Goal: Entertainment & Leisure: Browse casually

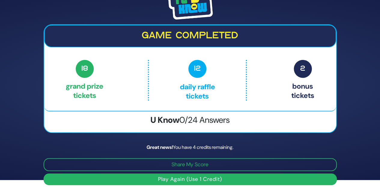
scroll to position [12, 0]
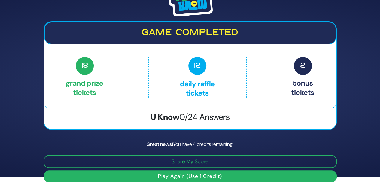
click at [173, 174] on button "Play Again (Use 1 Credit)" at bounding box center [190, 177] width 293 height 12
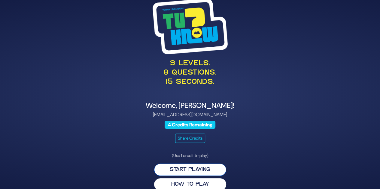
click at [180, 167] on button "Start Playing" at bounding box center [190, 170] width 72 height 12
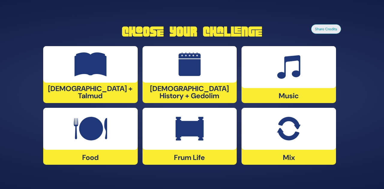
click at [193, 83] on div at bounding box center [190, 64] width 95 height 37
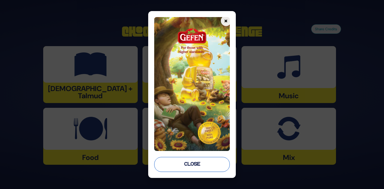
click at [189, 169] on button "Close" at bounding box center [192, 164] width 76 height 15
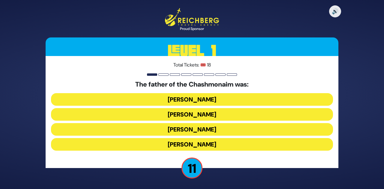
click at [199, 102] on button "Mattisyahu Kohein Gadol" at bounding box center [192, 99] width 282 height 13
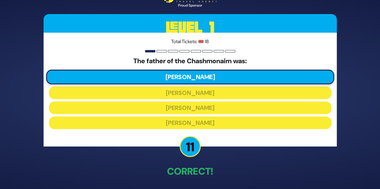
scroll to position [22, 0]
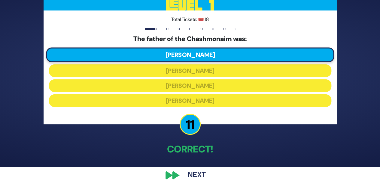
click at [191, 176] on button "Next" at bounding box center [196, 176] width 35 height 14
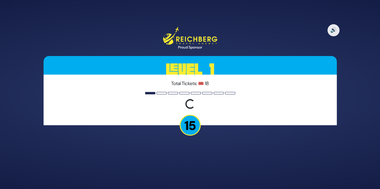
scroll to position [0, 0]
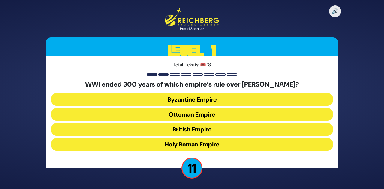
click at [207, 116] on button "Ottoman Empire" at bounding box center [192, 114] width 282 height 13
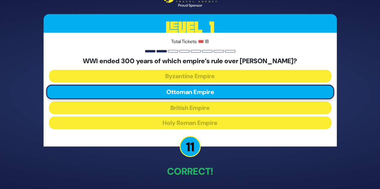
scroll to position [22, 0]
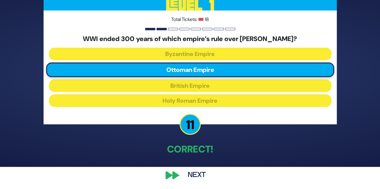
click at [189, 172] on button "Next" at bounding box center [196, 176] width 35 height 14
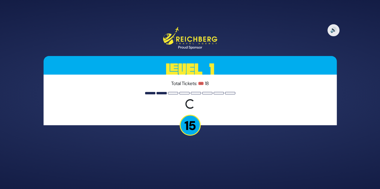
scroll to position [0, 0]
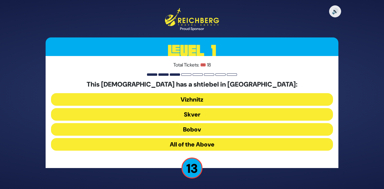
click at [192, 145] on button "All of the Above" at bounding box center [192, 144] width 282 height 13
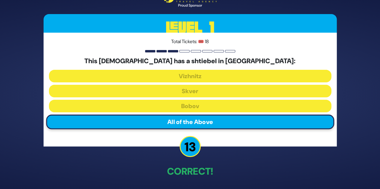
scroll to position [22, 0]
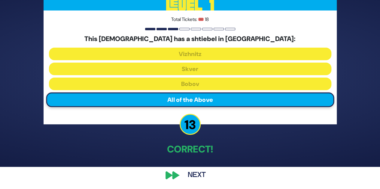
click at [186, 177] on button "Next" at bounding box center [196, 176] width 35 height 14
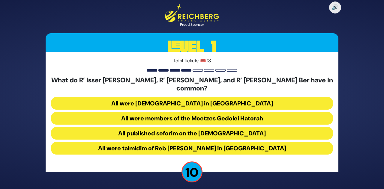
click at [197, 147] on button "All were talmidim of Reb Chaim Brisker in Volozhin" at bounding box center [192, 148] width 282 height 13
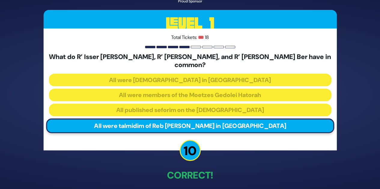
scroll to position [22, 0]
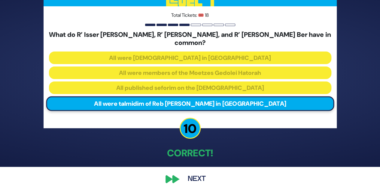
click at [188, 173] on button "Next" at bounding box center [196, 180] width 35 height 14
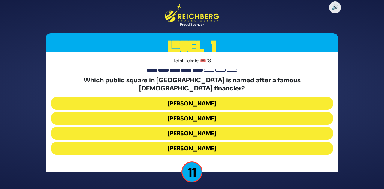
click at [198, 147] on button "Kikar Safra" at bounding box center [192, 148] width 282 height 13
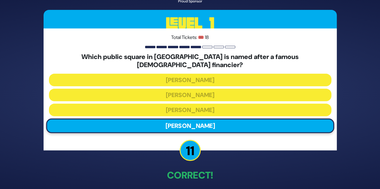
scroll to position [22, 0]
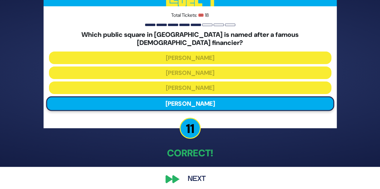
click at [195, 165] on div "🔊 Proud Sponsor Level 1 Total Tickets: 🎟️ 18 Which public square in Yerushlayim…" at bounding box center [189, 72] width 307 height 242
click at [190, 180] on button "Next" at bounding box center [196, 180] width 35 height 14
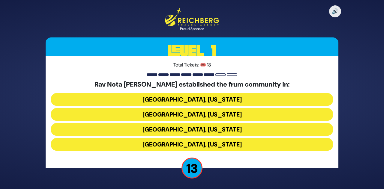
click at [207, 116] on button "Memphis, Tennessee" at bounding box center [192, 114] width 282 height 13
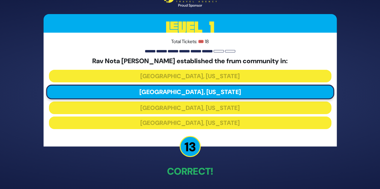
scroll to position [22, 0]
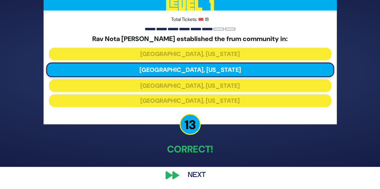
click at [194, 178] on button "Next" at bounding box center [196, 176] width 35 height 14
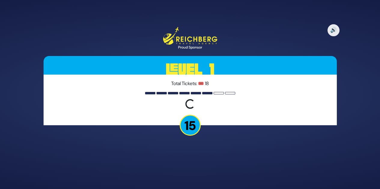
scroll to position [0, 0]
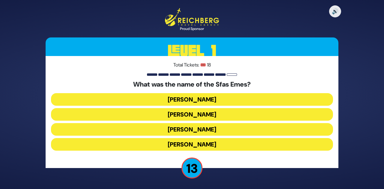
click at [197, 145] on button "Yehuda Aryeh Leib" at bounding box center [192, 144] width 282 height 13
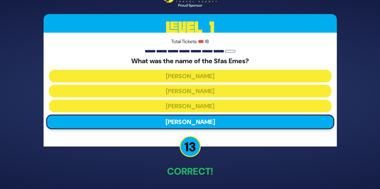
scroll to position [22, 0]
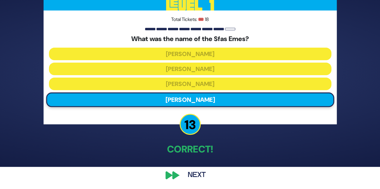
click at [190, 173] on button "Next" at bounding box center [196, 176] width 35 height 14
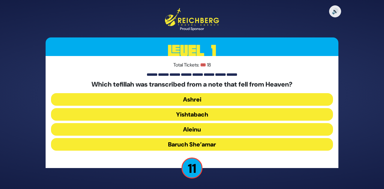
click at [195, 143] on button "Baruch She’amar" at bounding box center [192, 144] width 282 height 13
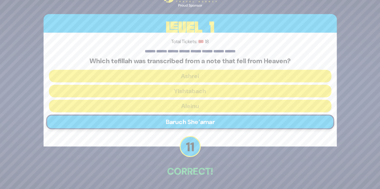
scroll to position [22, 0]
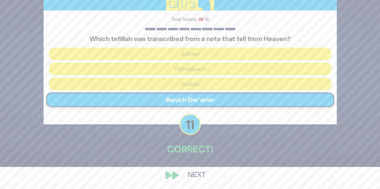
click at [188, 174] on button "Next" at bounding box center [196, 176] width 35 height 14
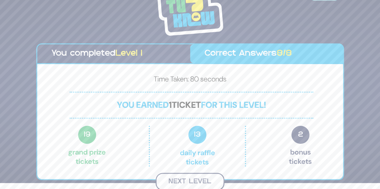
scroll to position [5, 0]
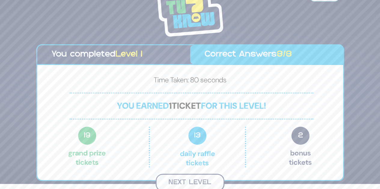
click at [189, 178] on button "Next Level" at bounding box center [190, 183] width 69 height 18
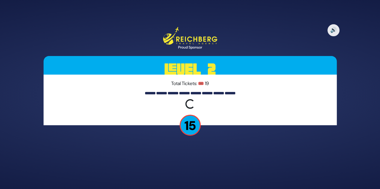
scroll to position [0, 0]
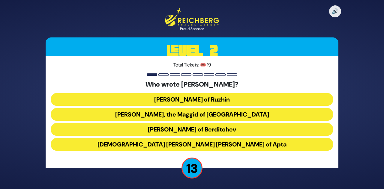
click at [207, 114] on button "Rabbi Yisroel, the Maggid of Kozhnitz" at bounding box center [192, 114] width 282 height 13
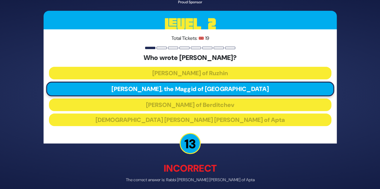
click at [228, 46] on div "Total Tickets: 🎟️ 19 Who wrote Ohev Yisrael? Rabbi Yisrael of Ruzhin Rabbi Yisr…" at bounding box center [190, 86] width 293 height 114
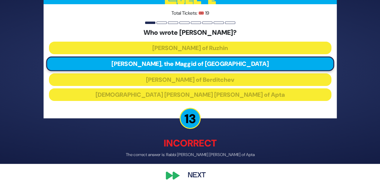
click at [190, 176] on button "Next" at bounding box center [196, 176] width 35 height 14
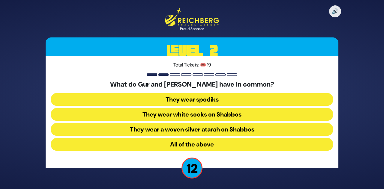
click at [205, 113] on button "They wear white socks on Shabbos" at bounding box center [192, 114] width 282 height 13
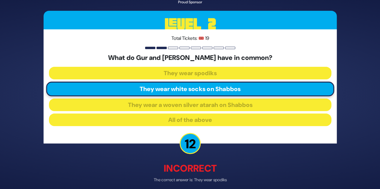
scroll to position [25, 0]
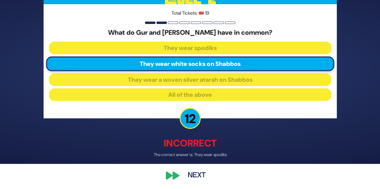
click at [192, 174] on button "Next" at bounding box center [196, 176] width 35 height 14
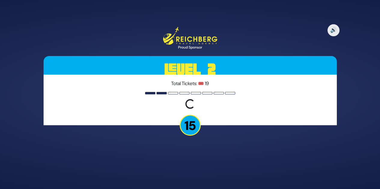
scroll to position [0, 0]
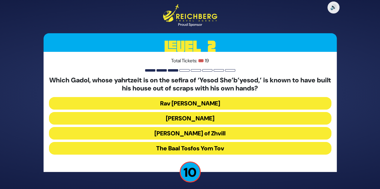
click at [199, 137] on button "Rav Shlomke of Zhvill" at bounding box center [190, 133] width 282 height 13
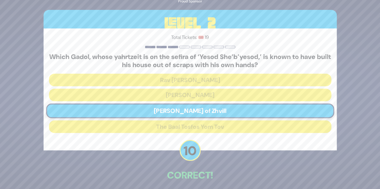
scroll to position [26, 0]
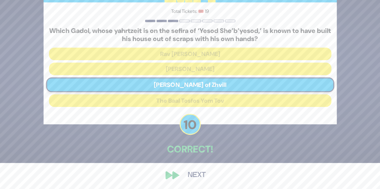
click at [193, 173] on button "Next" at bounding box center [196, 176] width 35 height 14
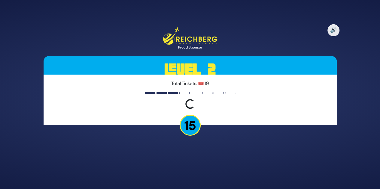
scroll to position [0, 0]
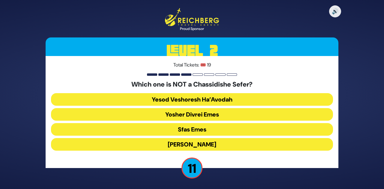
click at [217, 114] on button "Yosher Divrei Emes" at bounding box center [192, 114] width 282 height 13
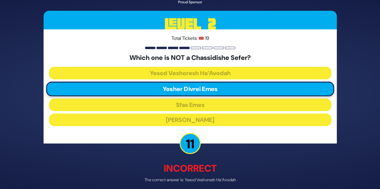
scroll to position [25, 0]
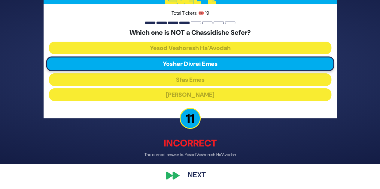
click at [198, 178] on button "Next" at bounding box center [196, 176] width 35 height 14
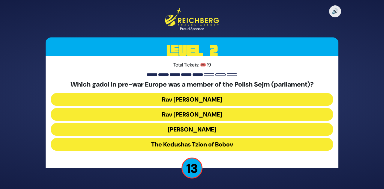
click at [210, 133] on button "Rav Meir Shapiro" at bounding box center [192, 129] width 282 height 13
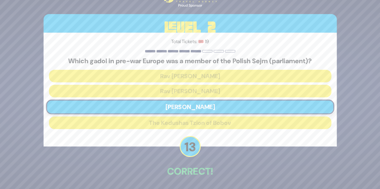
scroll to position [22, 0]
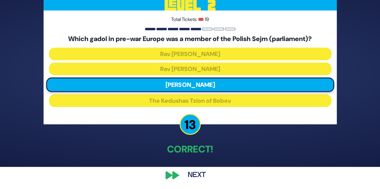
click at [194, 167] on div "🔊 Proud Sponsor Level 2 Total Tickets: 🎟️ 19 Which gadol in pre-war Europe was …" at bounding box center [189, 72] width 307 height 234
click at [193, 173] on button "Next" at bounding box center [196, 176] width 35 height 14
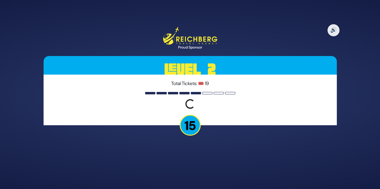
scroll to position [0, 0]
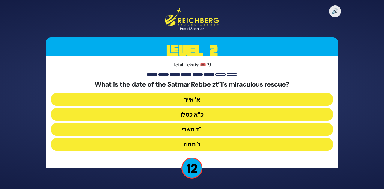
click at [213, 113] on button "כ”א כסלו" at bounding box center [192, 114] width 282 height 13
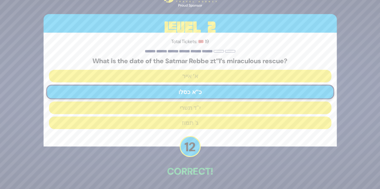
scroll to position [22, 0]
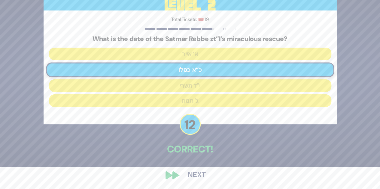
click at [197, 173] on button "Next" at bounding box center [196, 176] width 35 height 14
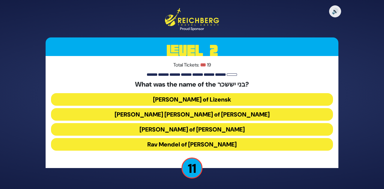
click at [218, 112] on button "Rav Yissochor Dov of Belz" at bounding box center [192, 114] width 282 height 13
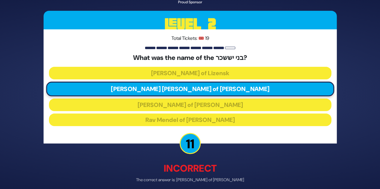
scroll to position [25, 0]
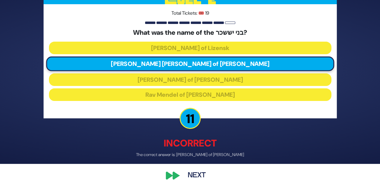
click at [197, 174] on button "Next" at bounding box center [196, 176] width 35 height 14
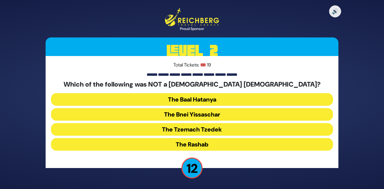
click at [219, 114] on button "The Bnei Yissaschar" at bounding box center [192, 114] width 282 height 13
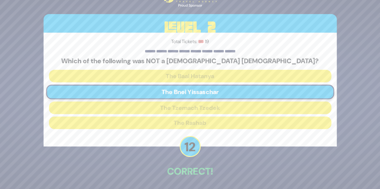
scroll to position [22, 0]
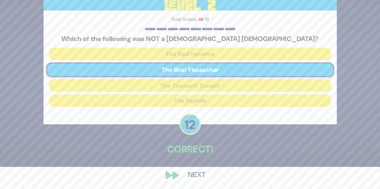
click at [196, 177] on button "Next" at bounding box center [196, 176] width 35 height 14
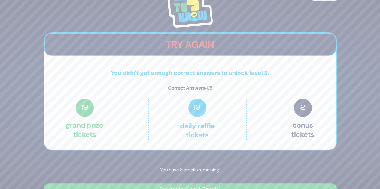
scroll to position [13, 0]
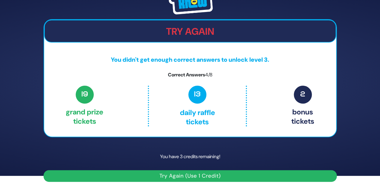
click at [190, 178] on button "Try Again (Use 1 Credit)" at bounding box center [190, 177] width 293 height 12
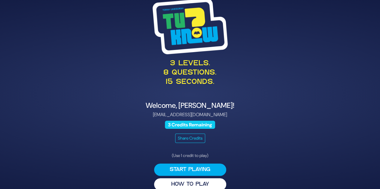
scroll to position [8, 0]
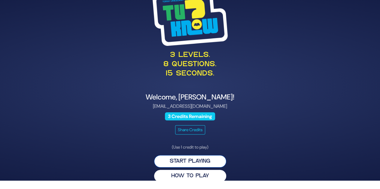
click at [193, 161] on button "Start Playing" at bounding box center [190, 162] width 72 height 12
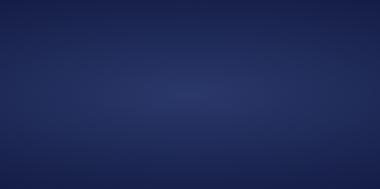
scroll to position [0, 0]
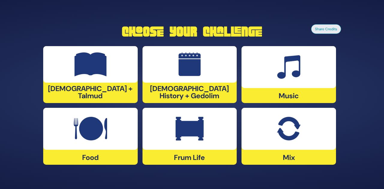
click at [281, 73] on img at bounding box center [288, 67] width 23 height 24
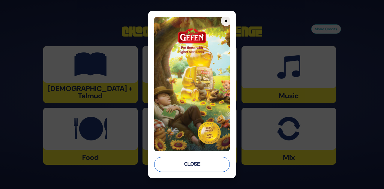
click at [217, 164] on button "Close" at bounding box center [192, 164] width 76 height 15
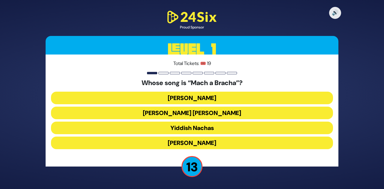
click at [220, 112] on button "Shmueli Ungar" at bounding box center [192, 113] width 282 height 13
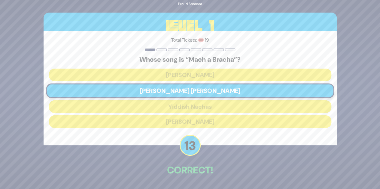
scroll to position [21, 0]
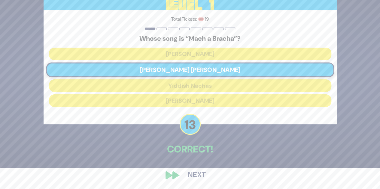
click at [193, 179] on button "Next" at bounding box center [196, 176] width 35 height 14
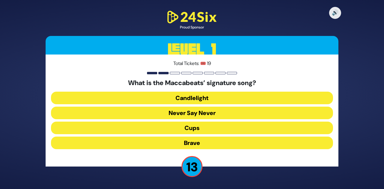
click at [204, 143] on button "Brave" at bounding box center [192, 143] width 282 height 13
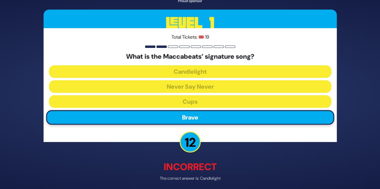
scroll to position [24, 0]
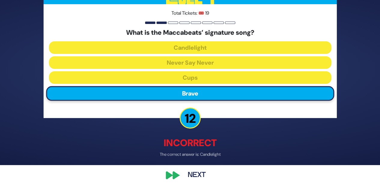
click at [195, 179] on button "Next" at bounding box center [196, 176] width 35 height 14
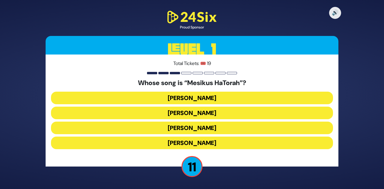
click at [209, 117] on button "Naftali Kempeh" at bounding box center [192, 113] width 282 height 13
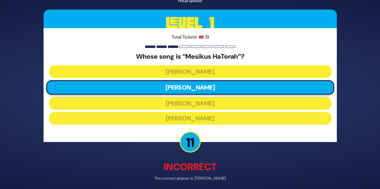
scroll to position [24, 0]
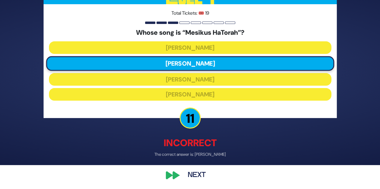
click at [194, 185] on div "🔊 Proud Sponsor Level 1 Total Tickets: 🎟️ 19 Whose song is “Mesikus HaTorah”? B…" at bounding box center [189, 71] width 307 height 238
click at [197, 176] on button "Next" at bounding box center [196, 176] width 35 height 14
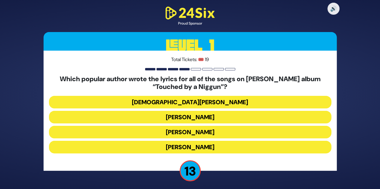
click at [204, 148] on button "Nachman Seltzer" at bounding box center [190, 147] width 282 height 13
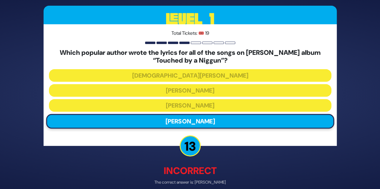
scroll to position [28, 0]
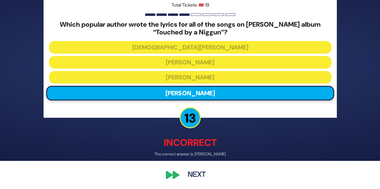
click at [196, 177] on button "Next" at bounding box center [196, 175] width 35 height 14
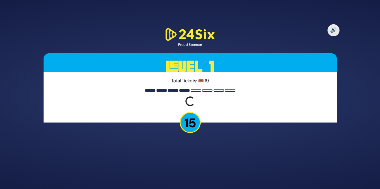
scroll to position [0, 0]
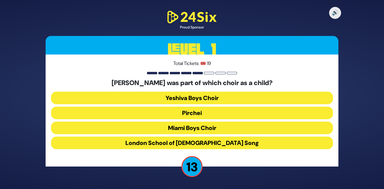
click at [213, 129] on button "Miami Boys Choir" at bounding box center [192, 128] width 282 height 13
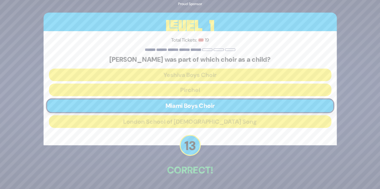
scroll to position [21, 0]
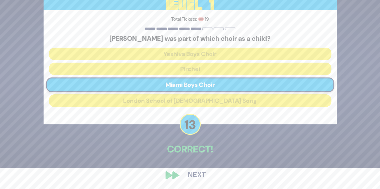
click at [198, 177] on button "Next" at bounding box center [196, 176] width 35 height 14
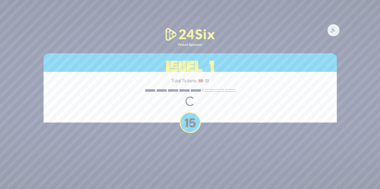
scroll to position [0, 0]
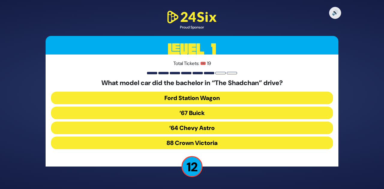
click at [211, 116] on button "‘67 Buick" at bounding box center [192, 113] width 282 height 13
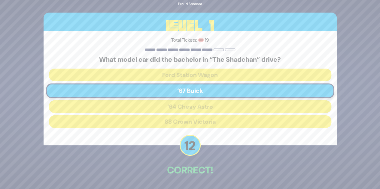
scroll to position [21, 0]
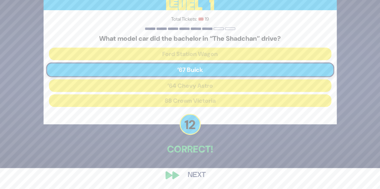
click at [193, 172] on button "Next" at bounding box center [196, 176] width 35 height 14
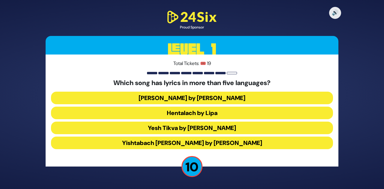
click at [214, 117] on button "Hentalach by Lipa" at bounding box center [192, 113] width 282 height 13
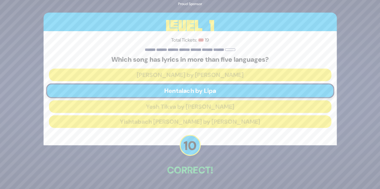
scroll to position [21, 0]
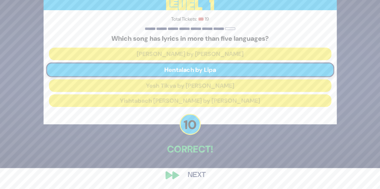
click at [200, 179] on button "Next" at bounding box center [196, 176] width 35 height 14
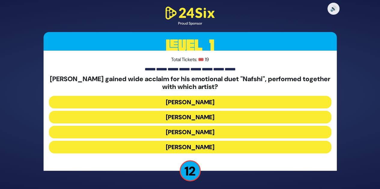
click at [209, 120] on button "Ishay Ribo" at bounding box center [190, 117] width 282 height 13
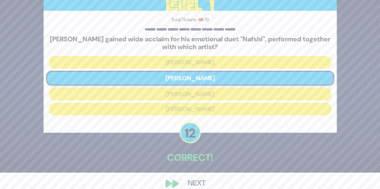
scroll to position [25, 0]
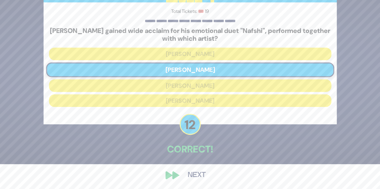
click at [192, 179] on button "Next" at bounding box center [196, 176] width 35 height 14
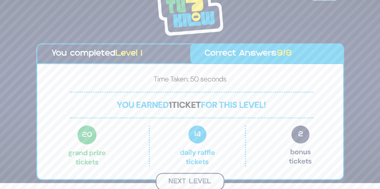
scroll to position [5, 0]
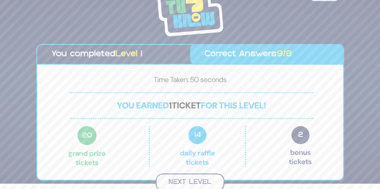
click at [189, 185] on button "Next Level" at bounding box center [190, 183] width 69 height 18
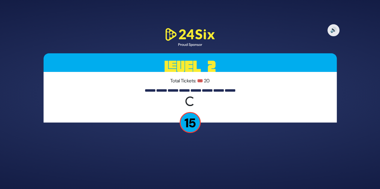
scroll to position [0, 0]
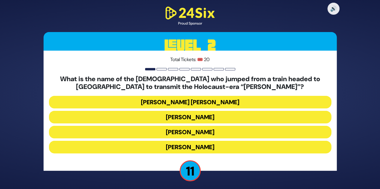
click at [190, 146] on button "Duvid Berlinger" at bounding box center [190, 147] width 282 height 13
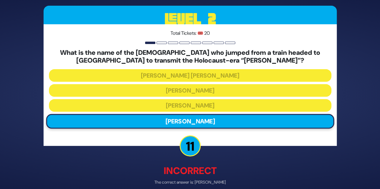
scroll to position [28, 0]
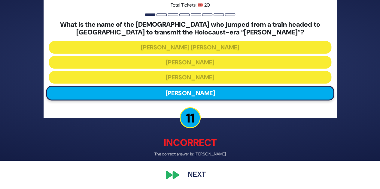
click at [189, 174] on button "Next" at bounding box center [196, 175] width 35 height 14
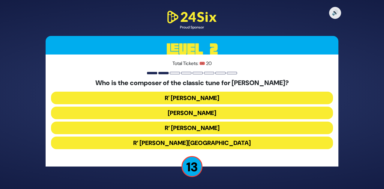
click at [216, 102] on button "R' Baruch Chait" at bounding box center [192, 98] width 282 height 13
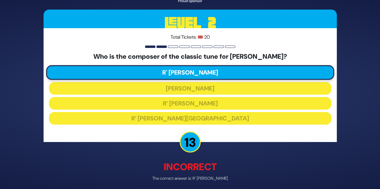
scroll to position [24, 0]
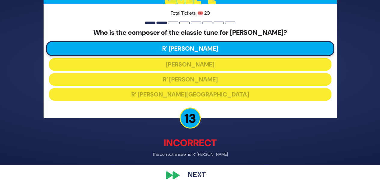
click at [189, 182] on button "Next" at bounding box center [196, 176] width 35 height 14
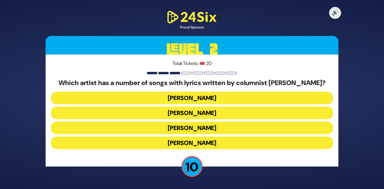
click at [198, 139] on button "Baruch Levine" at bounding box center [192, 143] width 282 height 13
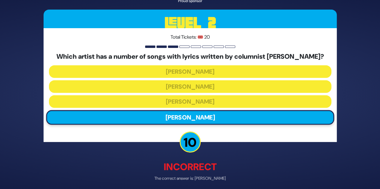
scroll to position [24, 0]
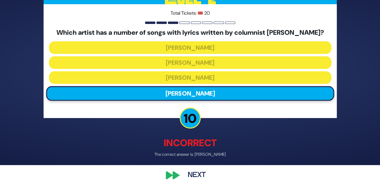
click at [195, 177] on button "Next" at bounding box center [196, 176] width 35 height 14
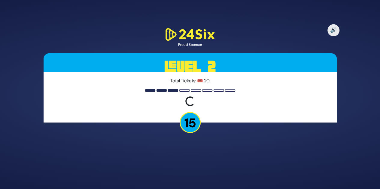
scroll to position [0, 0]
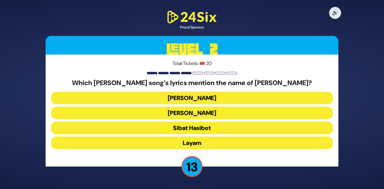
click at [207, 114] on button "Keter Melucha" at bounding box center [192, 113] width 282 height 13
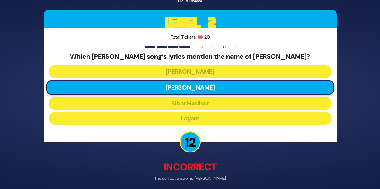
scroll to position [24, 0]
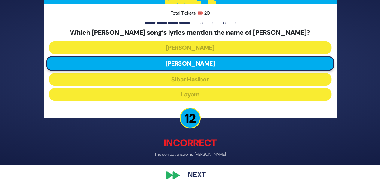
click at [199, 174] on button "Next" at bounding box center [196, 176] width 35 height 14
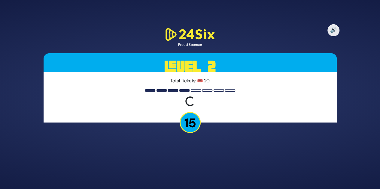
scroll to position [0, 0]
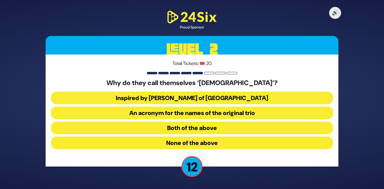
click at [196, 131] on button "Both of the above" at bounding box center [192, 128] width 282 height 13
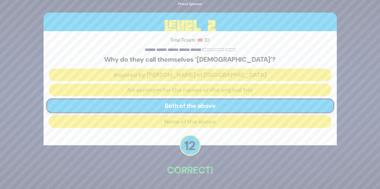
scroll to position [21, 0]
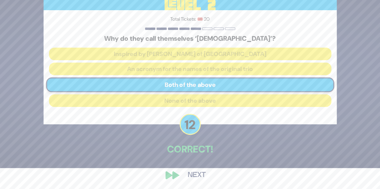
click at [196, 185] on div "🔊 Proud Sponsor Level 2 Total Tickets: 🎟️ 20 Why do they call themselves ‘Zusha…" at bounding box center [189, 74] width 307 height 232
click at [196, 176] on button "Next" at bounding box center [196, 176] width 35 height 14
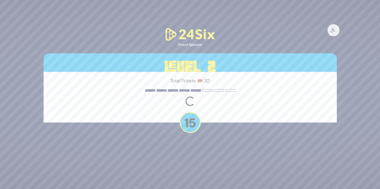
scroll to position [0, 0]
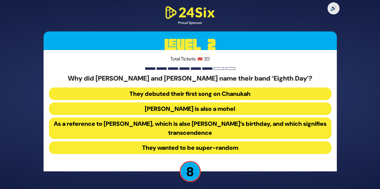
click at [219, 98] on button "They debuted their first song on Chanukah" at bounding box center [190, 94] width 282 height 13
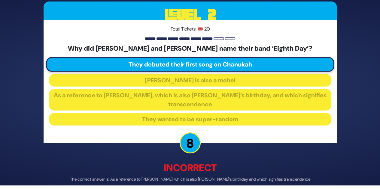
scroll to position [29, 0]
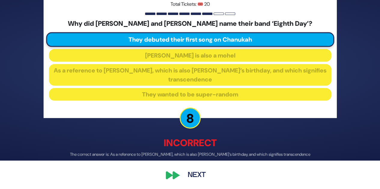
click at [192, 179] on button "Next" at bounding box center [196, 176] width 35 height 14
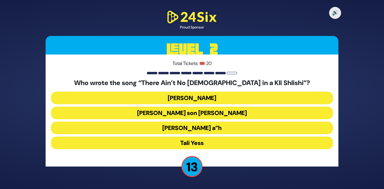
click at [221, 112] on button "Abie Rotenberg’s son Chananya Rottenberg" at bounding box center [192, 113] width 282 height 13
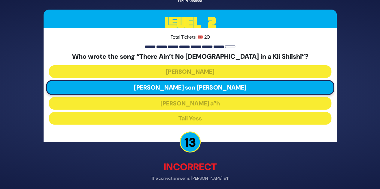
scroll to position [24, 0]
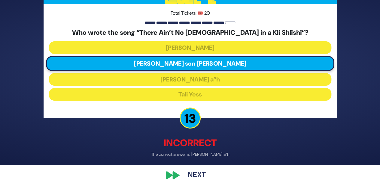
click at [204, 179] on button "Next" at bounding box center [196, 176] width 35 height 14
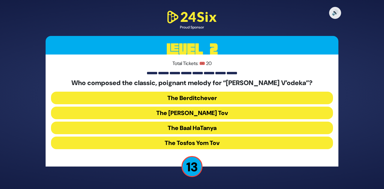
click at [226, 112] on button "The Baal Shem Tov" at bounding box center [192, 113] width 282 height 13
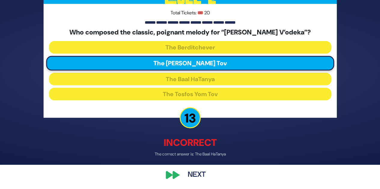
scroll to position [24, 0]
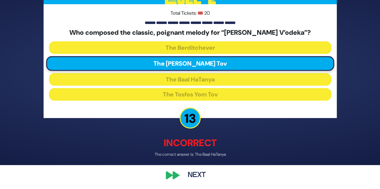
click at [200, 173] on button "Next" at bounding box center [196, 176] width 35 height 14
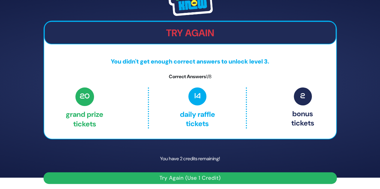
scroll to position [13, 0]
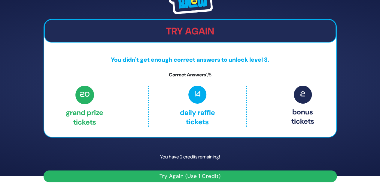
click at [201, 177] on button "Try Again (Use 1 Credit)" at bounding box center [190, 177] width 293 height 12
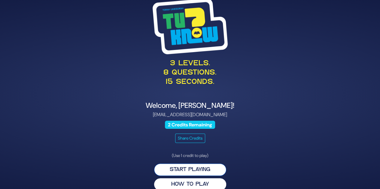
click at [199, 167] on button "Start Playing" at bounding box center [190, 170] width 72 height 12
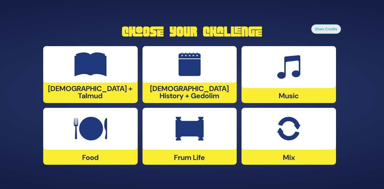
click at [101, 152] on div "Food" at bounding box center [90, 136] width 95 height 57
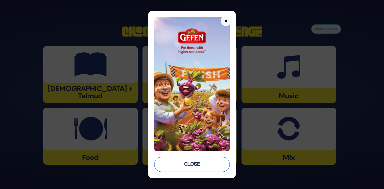
click at [195, 166] on button "Close" at bounding box center [192, 164] width 76 height 15
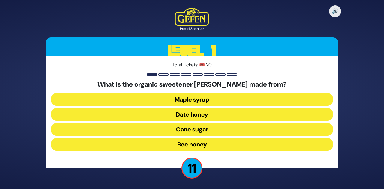
click at [171, 114] on button "Date honey" at bounding box center [192, 114] width 282 height 13
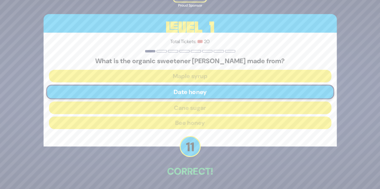
scroll to position [22, 0]
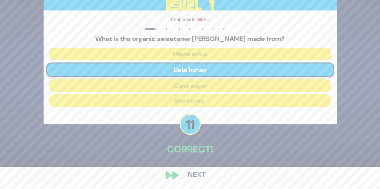
click at [202, 173] on button "Next" at bounding box center [196, 176] width 35 height 14
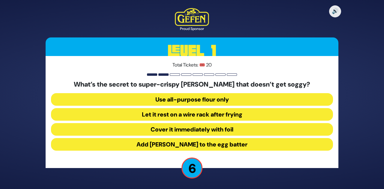
click at [212, 115] on button "Let it rest on a wire rack after frying" at bounding box center [192, 114] width 282 height 13
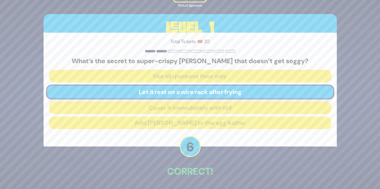
scroll to position [22, 0]
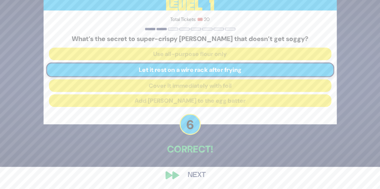
click at [200, 174] on button "Next" at bounding box center [196, 176] width 35 height 14
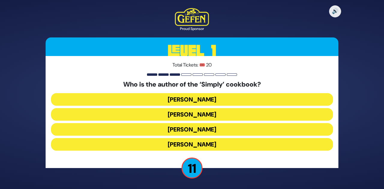
click at [207, 142] on button "[PERSON_NAME]" at bounding box center [192, 144] width 282 height 13
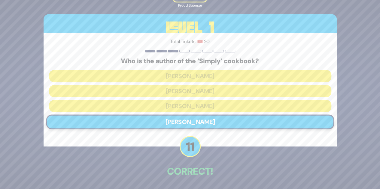
scroll to position [22, 0]
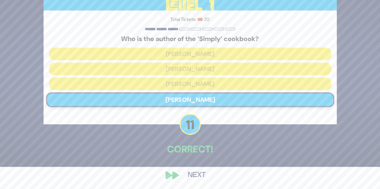
click at [199, 169] on button "Next" at bounding box center [196, 176] width 35 height 14
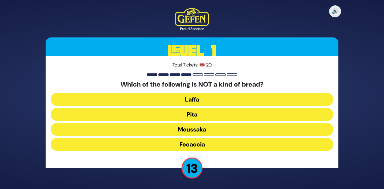
click at [210, 132] on button "Moussaka" at bounding box center [192, 129] width 282 height 13
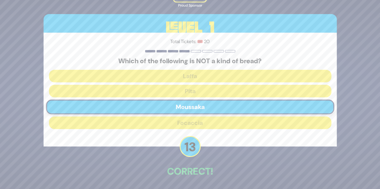
scroll to position [22, 0]
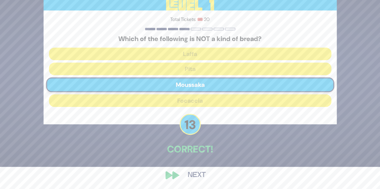
click at [196, 177] on button "Next" at bounding box center [196, 176] width 35 height 14
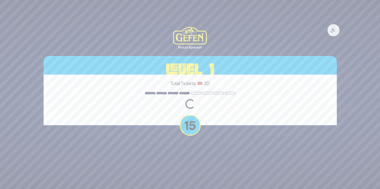
scroll to position [0, 0]
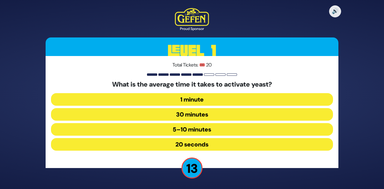
click at [207, 133] on button "5–10 minutes" at bounding box center [192, 129] width 282 height 13
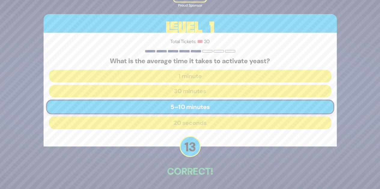
scroll to position [22, 0]
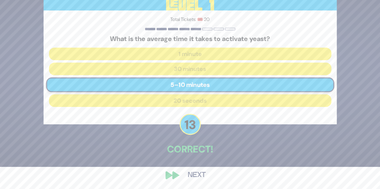
click at [194, 174] on button "Next" at bounding box center [196, 176] width 35 height 14
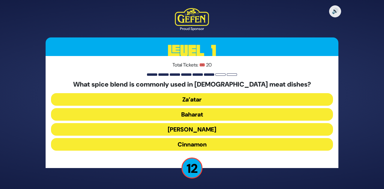
click at [224, 98] on button "Za’atar" at bounding box center [192, 99] width 282 height 13
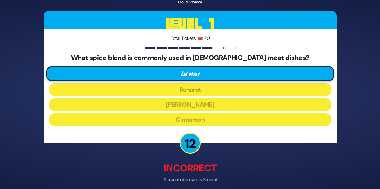
scroll to position [26, 0]
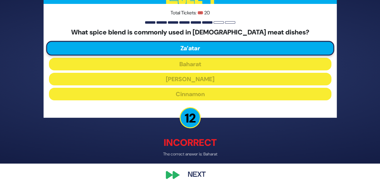
click at [197, 177] on button "Next" at bounding box center [196, 176] width 35 height 14
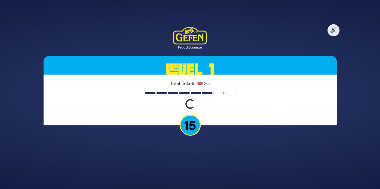
scroll to position [0, 0]
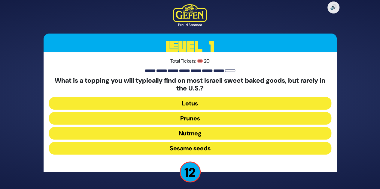
click at [204, 148] on button "Sesame seeds" at bounding box center [190, 148] width 282 height 13
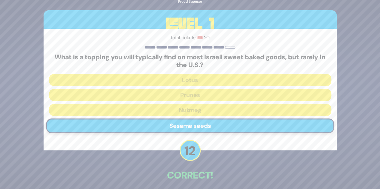
scroll to position [26, 0]
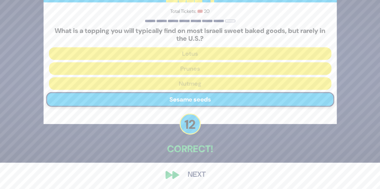
click at [193, 174] on button "Next" at bounding box center [196, 175] width 35 height 14
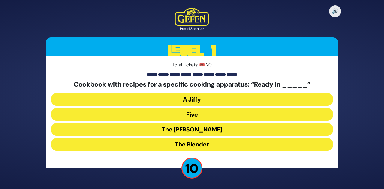
click at [205, 132] on button "The [PERSON_NAME]" at bounding box center [192, 129] width 282 height 13
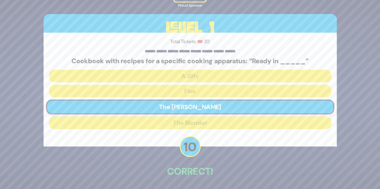
scroll to position [22, 0]
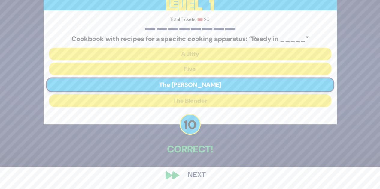
click at [194, 178] on button "Next" at bounding box center [196, 176] width 35 height 14
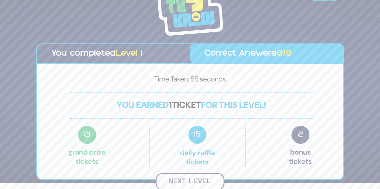
scroll to position [5, 0]
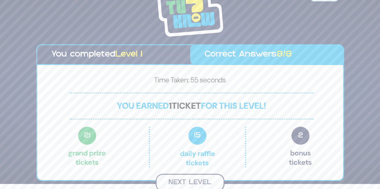
click at [193, 178] on button "Next Level" at bounding box center [190, 183] width 69 height 18
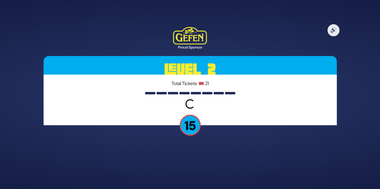
scroll to position [0, 0]
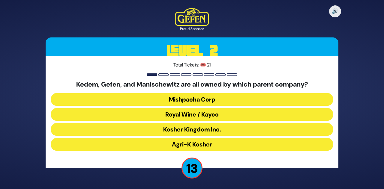
click at [217, 115] on button "Royal Wine / Kayco" at bounding box center [192, 114] width 282 height 13
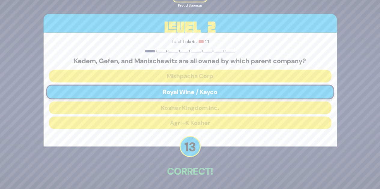
scroll to position [22, 0]
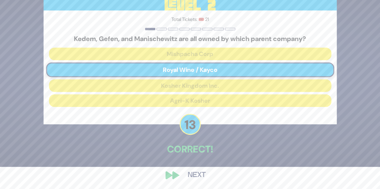
click at [193, 173] on button "Next" at bounding box center [196, 176] width 35 height 14
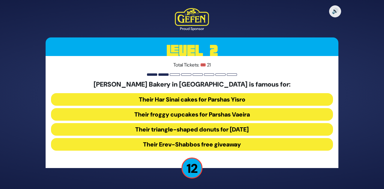
click at [209, 128] on button "Their triangle-shaped donuts for [DATE]" at bounding box center [192, 129] width 282 height 13
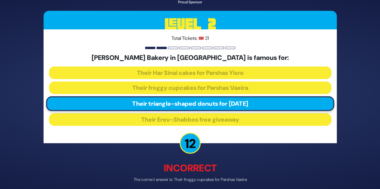
scroll to position [26, 0]
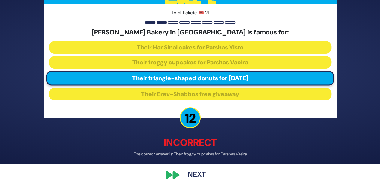
click at [197, 180] on button "Next" at bounding box center [196, 176] width 35 height 14
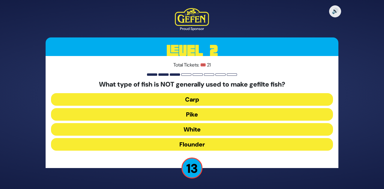
click at [213, 144] on button "Flounder" at bounding box center [192, 144] width 282 height 13
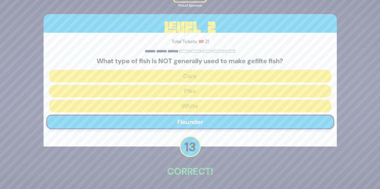
scroll to position [22, 0]
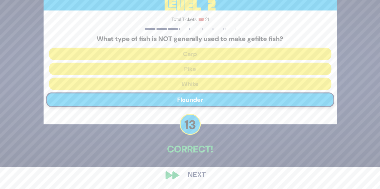
click at [199, 170] on button "Next" at bounding box center [196, 176] width 35 height 14
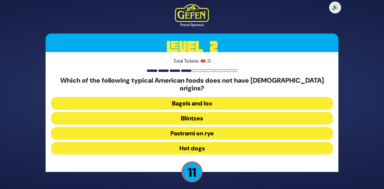
click at [217, 102] on button "Bagels and lox" at bounding box center [192, 103] width 282 height 13
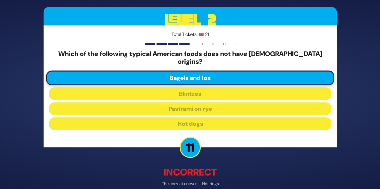
scroll to position [26, 0]
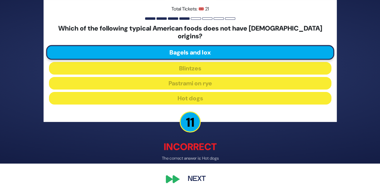
click at [195, 174] on button "Next" at bounding box center [196, 180] width 35 height 14
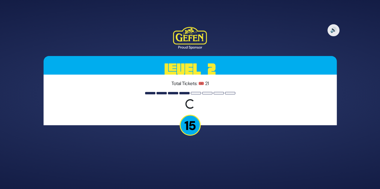
scroll to position [0, 0]
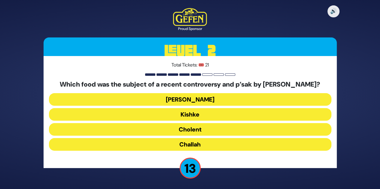
click at [208, 136] on button "Cholent" at bounding box center [190, 129] width 282 height 13
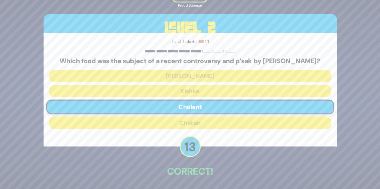
scroll to position [26, 0]
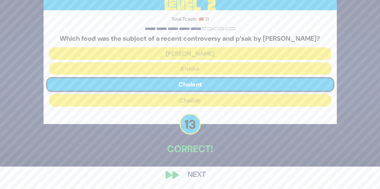
click at [195, 175] on button "Next" at bounding box center [196, 175] width 35 height 14
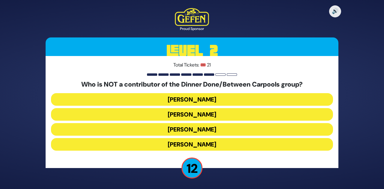
click at [211, 122] on div "Who is NOT a contributor of the Dinner Done/Between Carpools group? [PERSON_NAM…" at bounding box center [192, 117] width 282 height 73
click at [209, 128] on button "[PERSON_NAME]" at bounding box center [192, 129] width 282 height 13
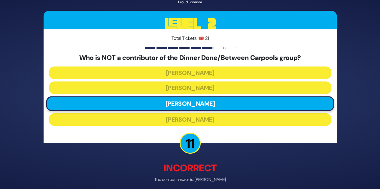
scroll to position [26, 0]
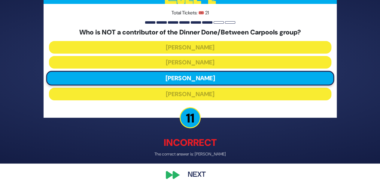
click at [193, 177] on button "Next" at bounding box center [196, 176] width 35 height 14
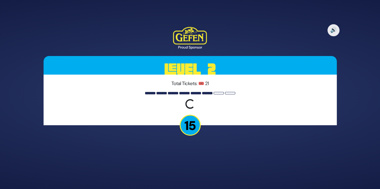
scroll to position [0, 0]
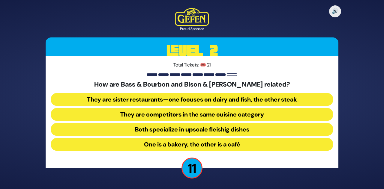
click at [220, 97] on button "They are sister restaurants—one focuses on dairy and fish, the other steak" at bounding box center [192, 99] width 282 height 13
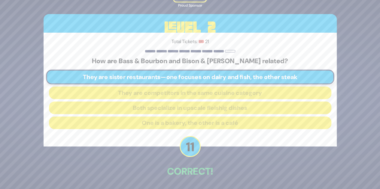
scroll to position [22, 0]
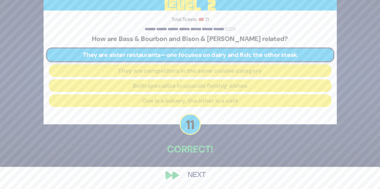
click at [199, 174] on button "Next" at bounding box center [196, 176] width 35 height 14
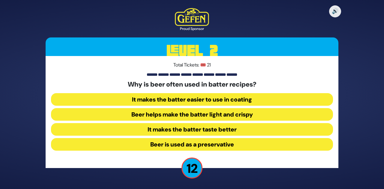
click at [224, 113] on button "Beer helps make the batter light and crispy" at bounding box center [192, 114] width 282 height 13
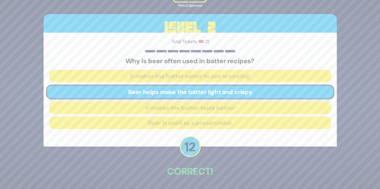
scroll to position [22, 0]
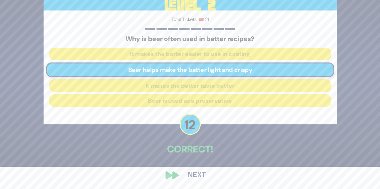
click at [197, 175] on button "Next" at bounding box center [196, 176] width 35 height 14
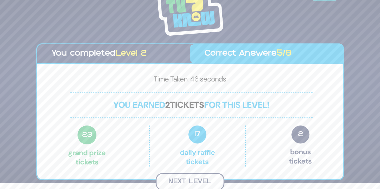
scroll to position [5, 0]
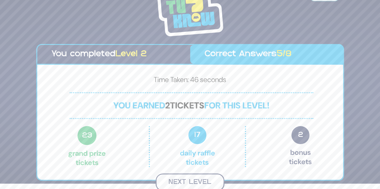
click at [195, 177] on button "Next Level" at bounding box center [190, 183] width 69 height 18
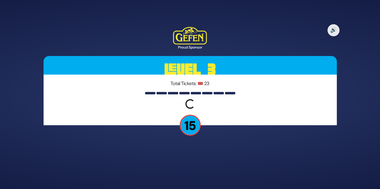
scroll to position [0, 0]
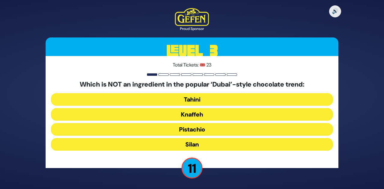
click at [209, 130] on button "Pistachio" at bounding box center [192, 129] width 282 height 13
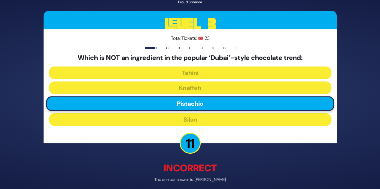
scroll to position [26, 0]
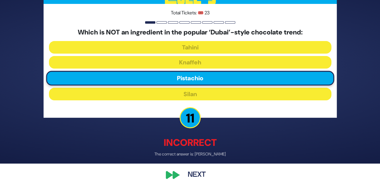
click at [195, 173] on button "Next" at bounding box center [196, 176] width 35 height 14
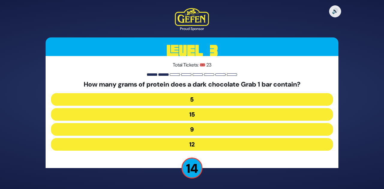
click at [207, 132] on button "9" at bounding box center [192, 129] width 282 height 13
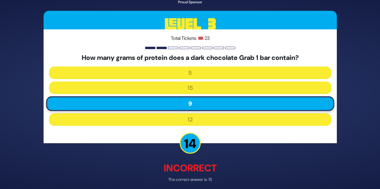
scroll to position [26, 0]
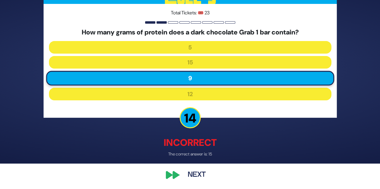
click at [189, 185] on div "🔊 Proud Sponsor Level 3 Total Tickets: 🎟️ 23 How many grams of protein does a d…" at bounding box center [189, 69] width 307 height 241
click at [193, 177] on button "Next" at bounding box center [196, 176] width 35 height 14
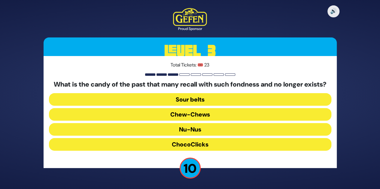
click at [214, 115] on button "Chew-Chews" at bounding box center [190, 114] width 282 height 13
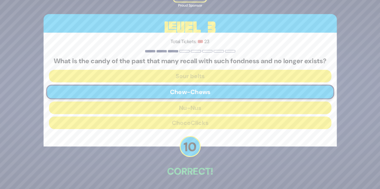
scroll to position [26, 0]
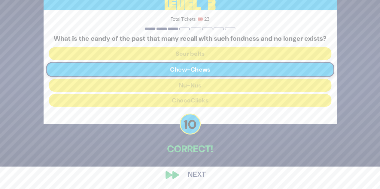
click at [196, 180] on button "Next" at bounding box center [196, 175] width 35 height 14
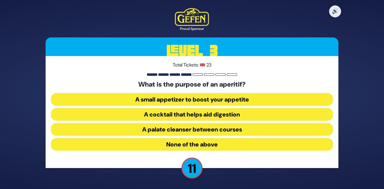
click at [211, 129] on button "A palate cleanser between courses" at bounding box center [192, 129] width 282 height 13
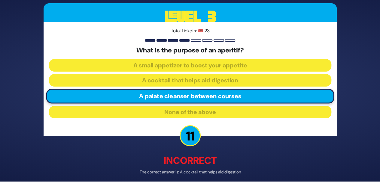
scroll to position [26, 0]
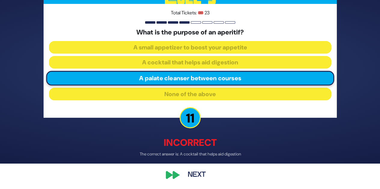
click at [194, 178] on button "Next" at bounding box center [196, 176] width 35 height 14
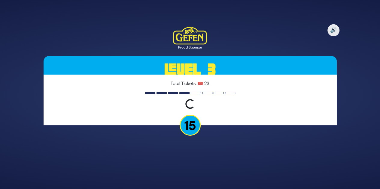
scroll to position [0, 0]
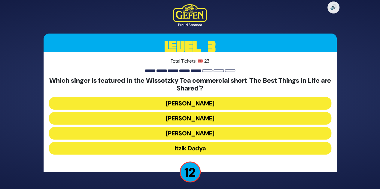
click at [220, 102] on button "[PERSON_NAME]" at bounding box center [190, 103] width 282 height 13
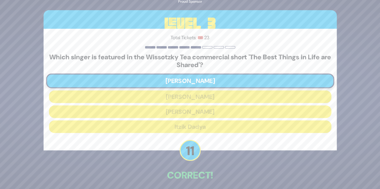
scroll to position [26, 0]
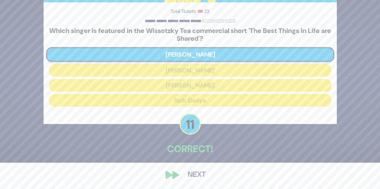
click at [197, 171] on button "Next" at bounding box center [196, 175] width 35 height 14
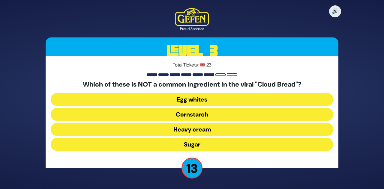
click at [208, 142] on button "Sugar" at bounding box center [192, 144] width 282 height 13
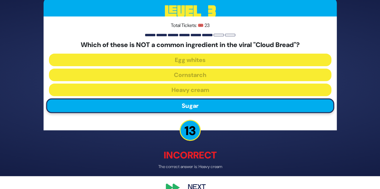
scroll to position [26, 0]
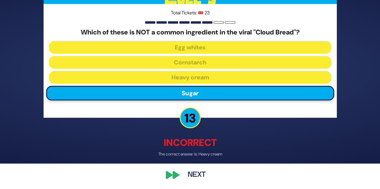
click at [194, 173] on button "Next" at bounding box center [196, 176] width 35 height 14
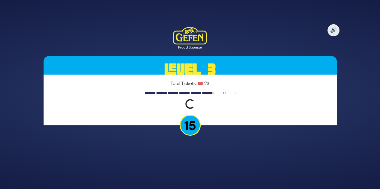
scroll to position [0, 0]
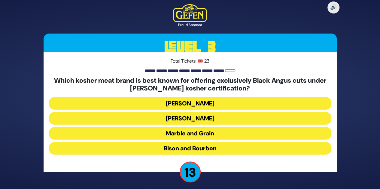
click at [221, 105] on button "[PERSON_NAME]" at bounding box center [190, 103] width 282 height 13
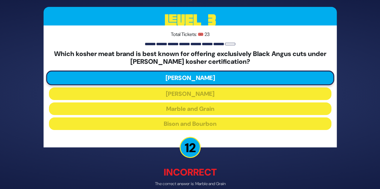
scroll to position [29, 0]
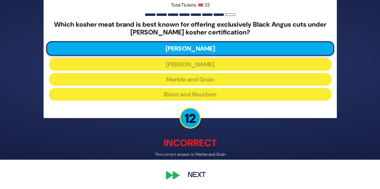
click at [199, 173] on button "Next" at bounding box center [196, 176] width 35 height 14
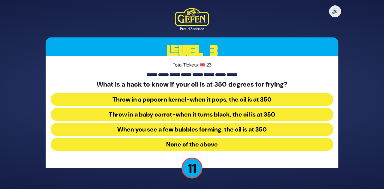
click at [228, 99] on button "Throw in a popcorn kernel-when it pops, the oil is at 350" at bounding box center [192, 99] width 282 height 13
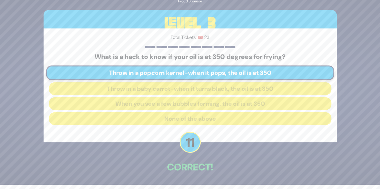
scroll to position [22, 0]
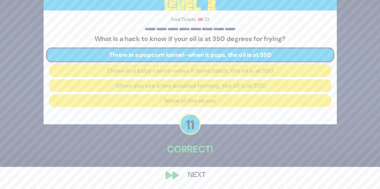
click at [204, 171] on button "Next" at bounding box center [196, 176] width 35 height 14
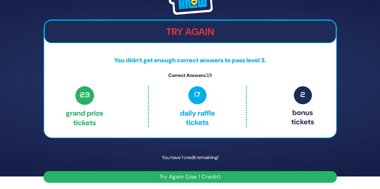
scroll to position [13, 0]
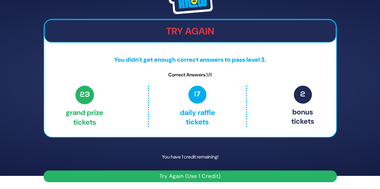
click at [199, 175] on button "Try Again (Use 1 Credit)" at bounding box center [190, 177] width 293 height 12
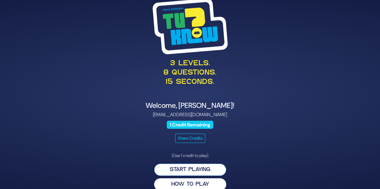
click at [191, 171] on button "Start Playing" at bounding box center [190, 170] width 72 height 12
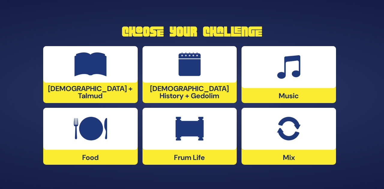
click at [171, 59] on div at bounding box center [190, 64] width 95 height 37
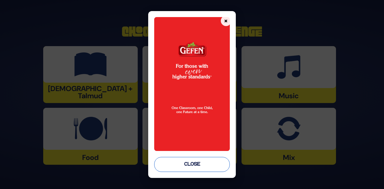
click at [173, 164] on button "Close" at bounding box center [192, 164] width 76 height 15
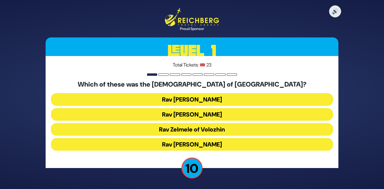
click at [187, 130] on button "Rav Zelmele of Volozhin" at bounding box center [192, 129] width 282 height 13
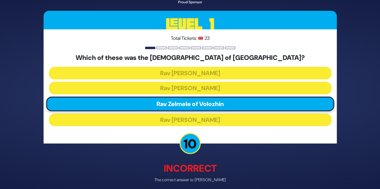
scroll to position [25, 0]
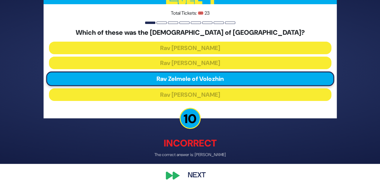
click at [195, 174] on button "Next" at bounding box center [196, 176] width 35 height 14
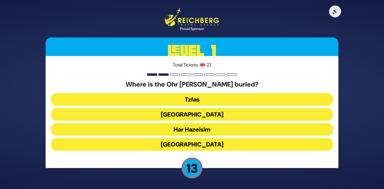
click at [201, 130] on button "Har Hazeisim" at bounding box center [192, 129] width 282 height 13
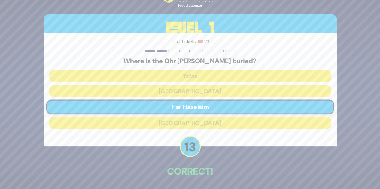
scroll to position [22, 0]
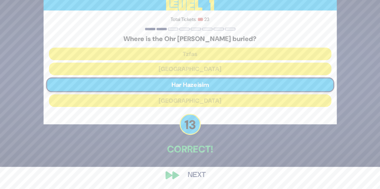
click at [195, 173] on button "Next" at bounding box center [196, 176] width 35 height 14
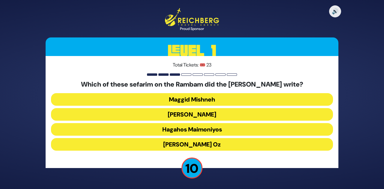
click at [215, 125] on button "Hagahos Maimoniyos" at bounding box center [192, 129] width 282 height 13
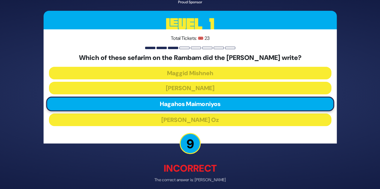
scroll to position [25, 0]
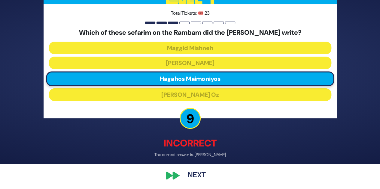
click at [195, 181] on button "Next" at bounding box center [196, 176] width 35 height 14
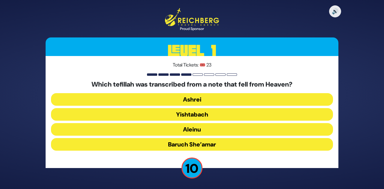
click at [222, 98] on button "Ashrei" at bounding box center [192, 99] width 282 height 13
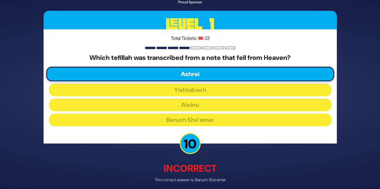
scroll to position [25, 0]
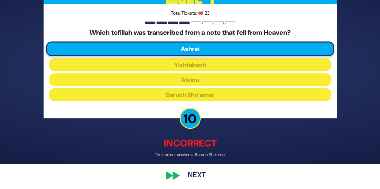
click at [197, 179] on button "Next" at bounding box center [196, 176] width 35 height 14
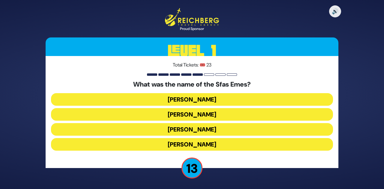
click at [209, 145] on button "Yehuda Aryeh Leib" at bounding box center [192, 144] width 282 height 13
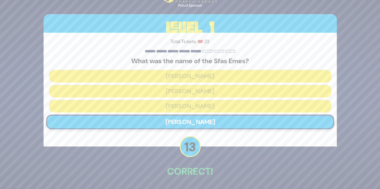
scroll to position [22, 0]
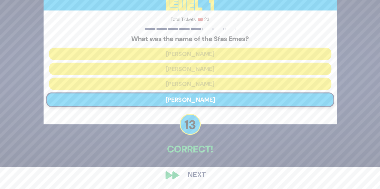
click at [197, 174] on button "Next" at bounding box center [196, 176] width 35 height 14
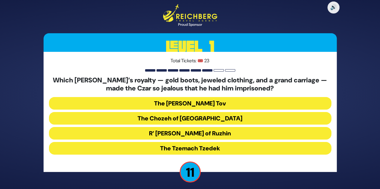
click at [217, 152] on button "The Tzemach Tzedek" at bounding box center [190, 148] width 282 height 13
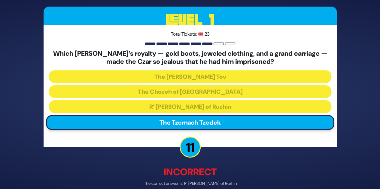
scroll to position [29, 0]
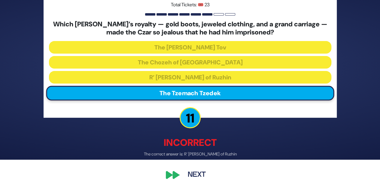
click at [205, 175] on button "Next" at bounding box center [196, 176] width 35 height 14
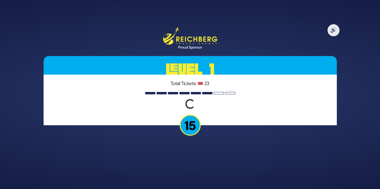
scroll to position [0, 0]
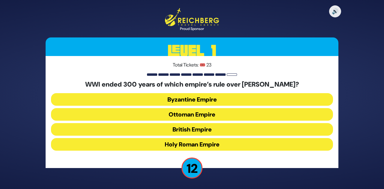
click at [210, 114] on button "Ottoman Empire" at bounding box center [192, 114] width 282 height 13
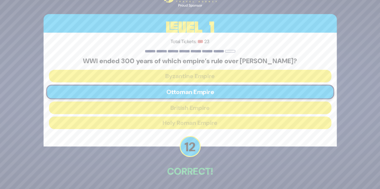
scroll to position [22, 0]
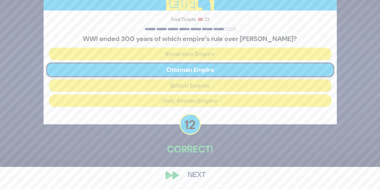
click at [192, 177] on button "Next" at bounding box center [196, 176] width 35 height 14
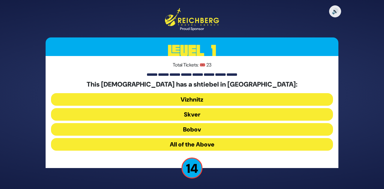
click at [208, 141] on button "All of the Above" at bounding box center [192, 144] width 282 height 13
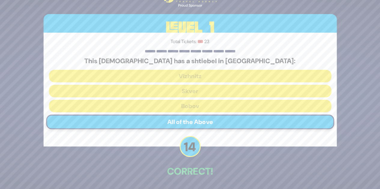
click at [195, 185] on div "🔊 Proud Sponsor Level 1 Total Tickets: 🎟️ 23 This chassidus has a shtiebel in L…" at bounding box center [189, 94] width 307 height 234
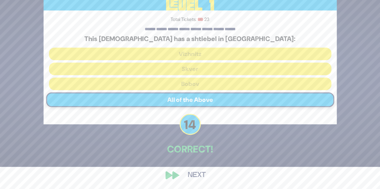
click at [197, 177] on button "Next" at bounding box center [196, 176] width 35 height 14
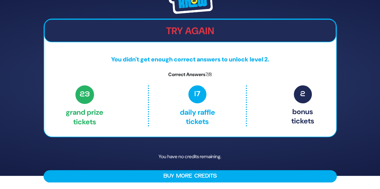
scroll to position [0, 0]
